Goal: Task Accomplishment & Management: Manage account settings

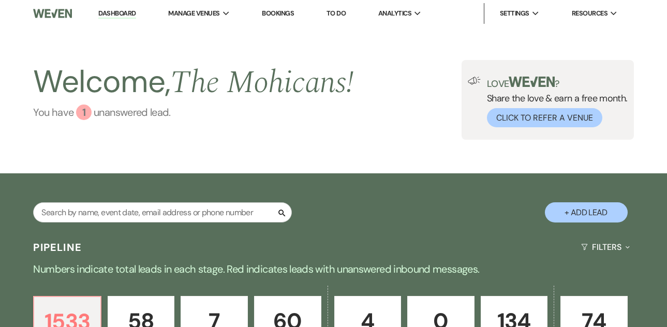
click at [101, 114] on link "You have 1 unanswered lead ." at bounding box center [193, 113] width 320 height 16
click at [112, 14] on link "Dashboard" at bounding box center [116, 14] width 37 height 10
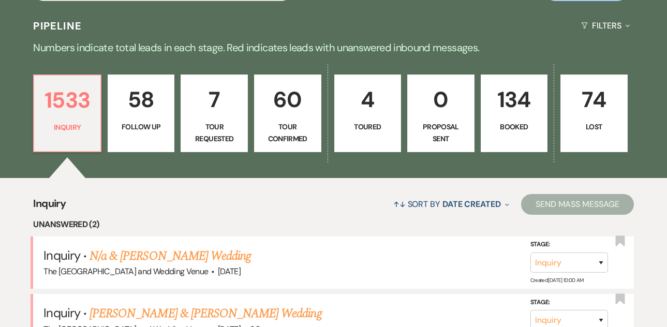
scroll to position [296, 0]
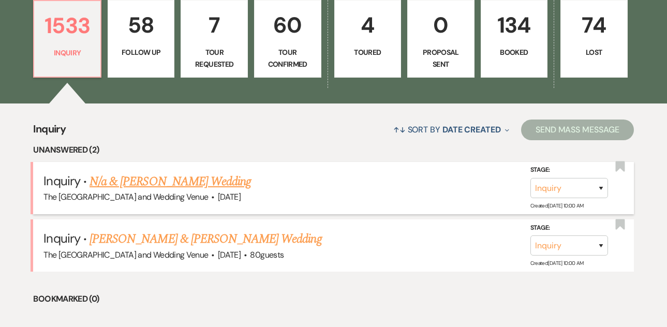
click at [211, 183] on link "N/a & [PERSON_NAME] Wedding" at bounding box center [170, 181] width 161 height 19
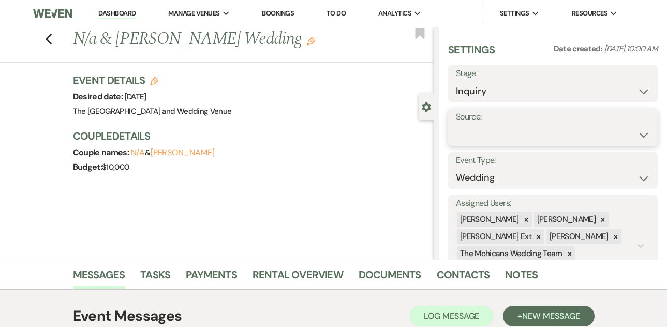
click at [496, 136] on select "Weven Venue Website Instagram Facebook Pinterest Google The Knot Wedding Wire H…" at bounding box center [553, 135] width 194 height 20
select select "5"
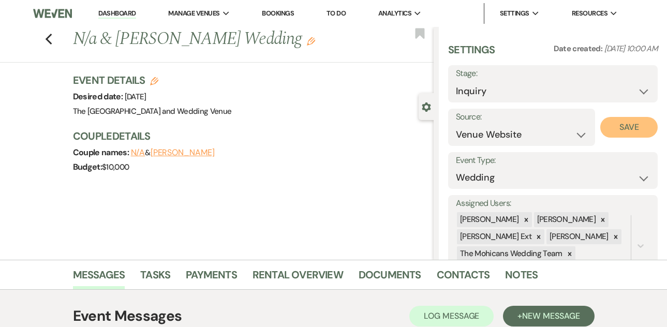
click at [610, 126] on button "Save" at bounding box center [628, 127] width 57 height 21
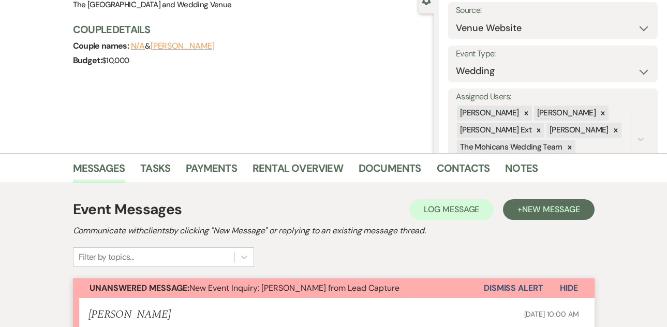
scroll to position [157, 0]
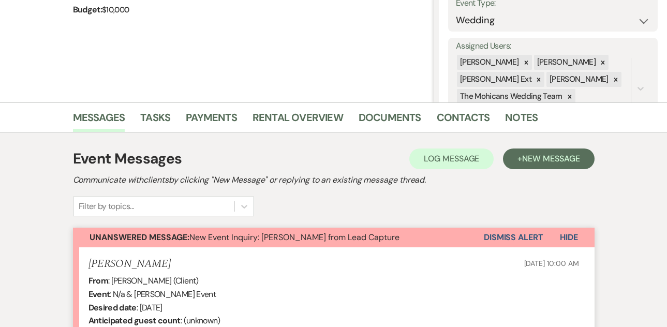
click at [502, 241] on button "Dismiss Alert" at bounding box center [514, 238] width 60 height 20
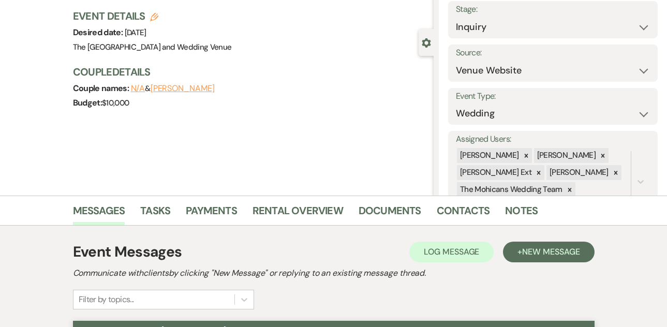
scroll to position [0, 0]
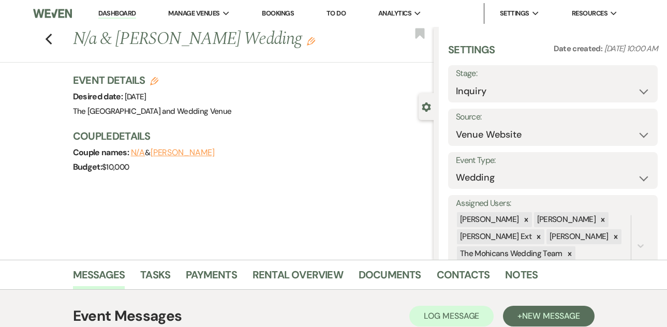
click at [126, 14] on link "Dashboard" at bounding box center [116, 14] width 37 height 10
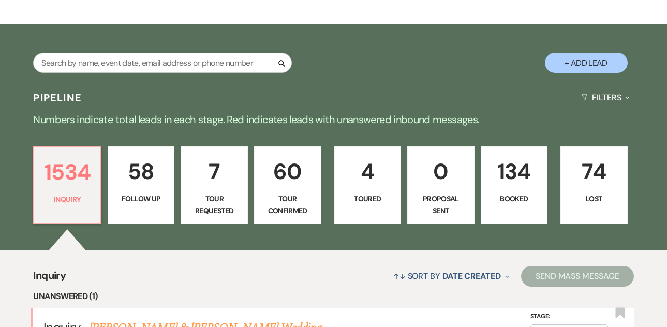
scroll to position [223, 0]
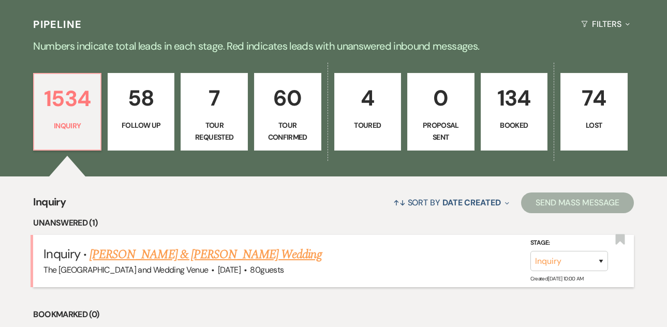
click at [196, 248] on link "[PERSON_NAME] & [PERSON_NAME] Wedding" at bounding box center [206, 254] width 232 height 19
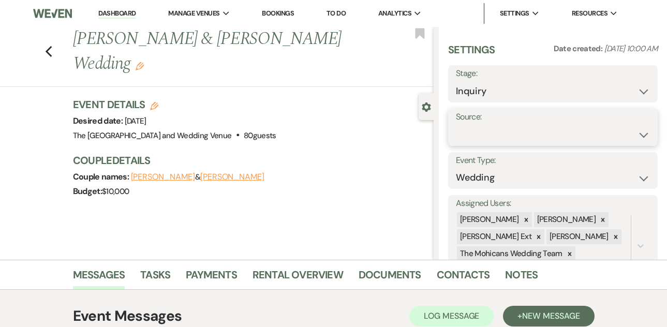
click at [481, 133] on select "Weven Venue Website Instagram Facebook Pinterest Google The Knot Wedding Wire H…" at bounding box center [553, 135] width 194 height 20
select select "5"
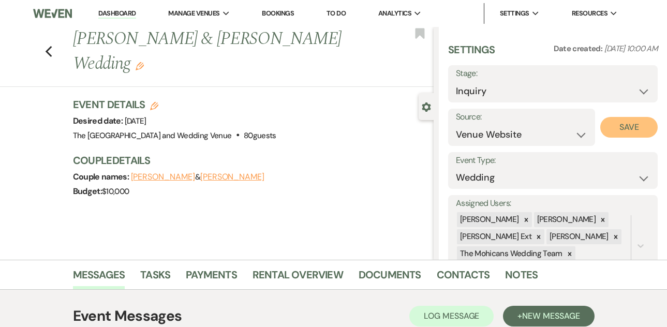
click at [621, 122] on button "Save" at bounding box center [628, 127] width 57 height 21
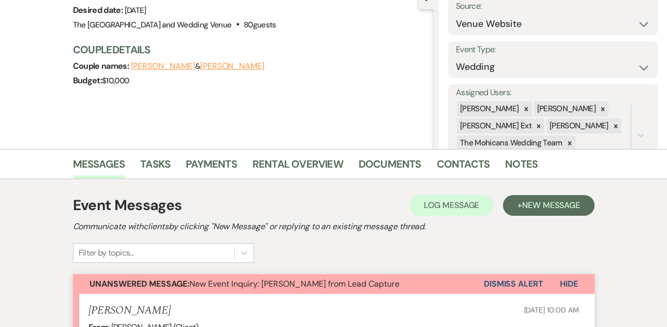
scroll to position [173, 0]
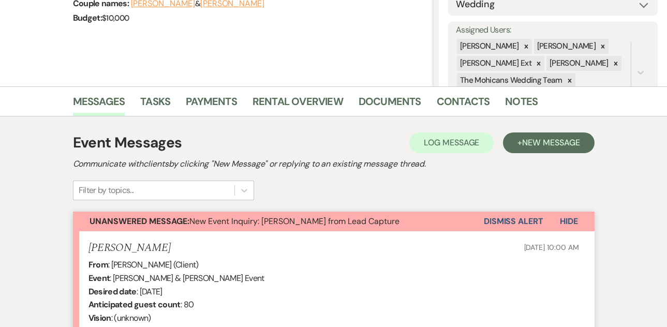
click at [501, 222] on button "Dismiss Alert" at bounding box center [514, 222] width 60 height 20
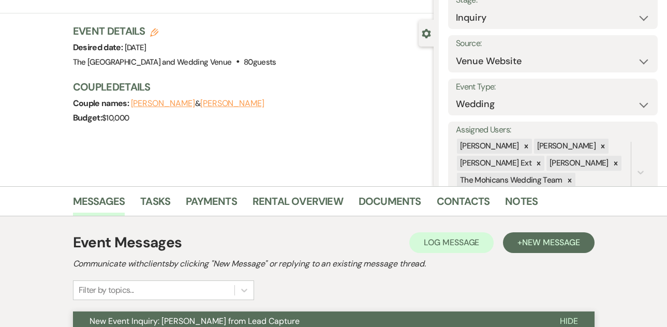
scroll to position [0, 0]
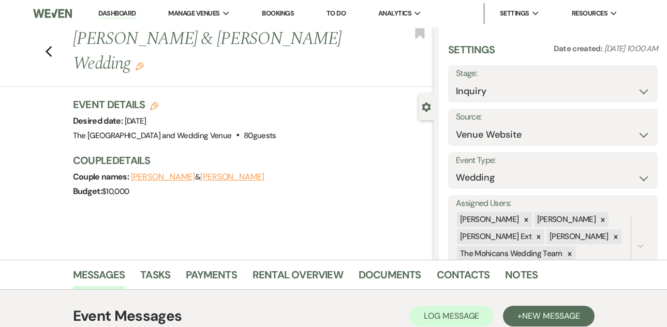
click at [116, 11] on link "Dashboard" at bounding box center [116, 14] width 37 height 10
